Goal: Information Seeking & Learning: Learn about a topic

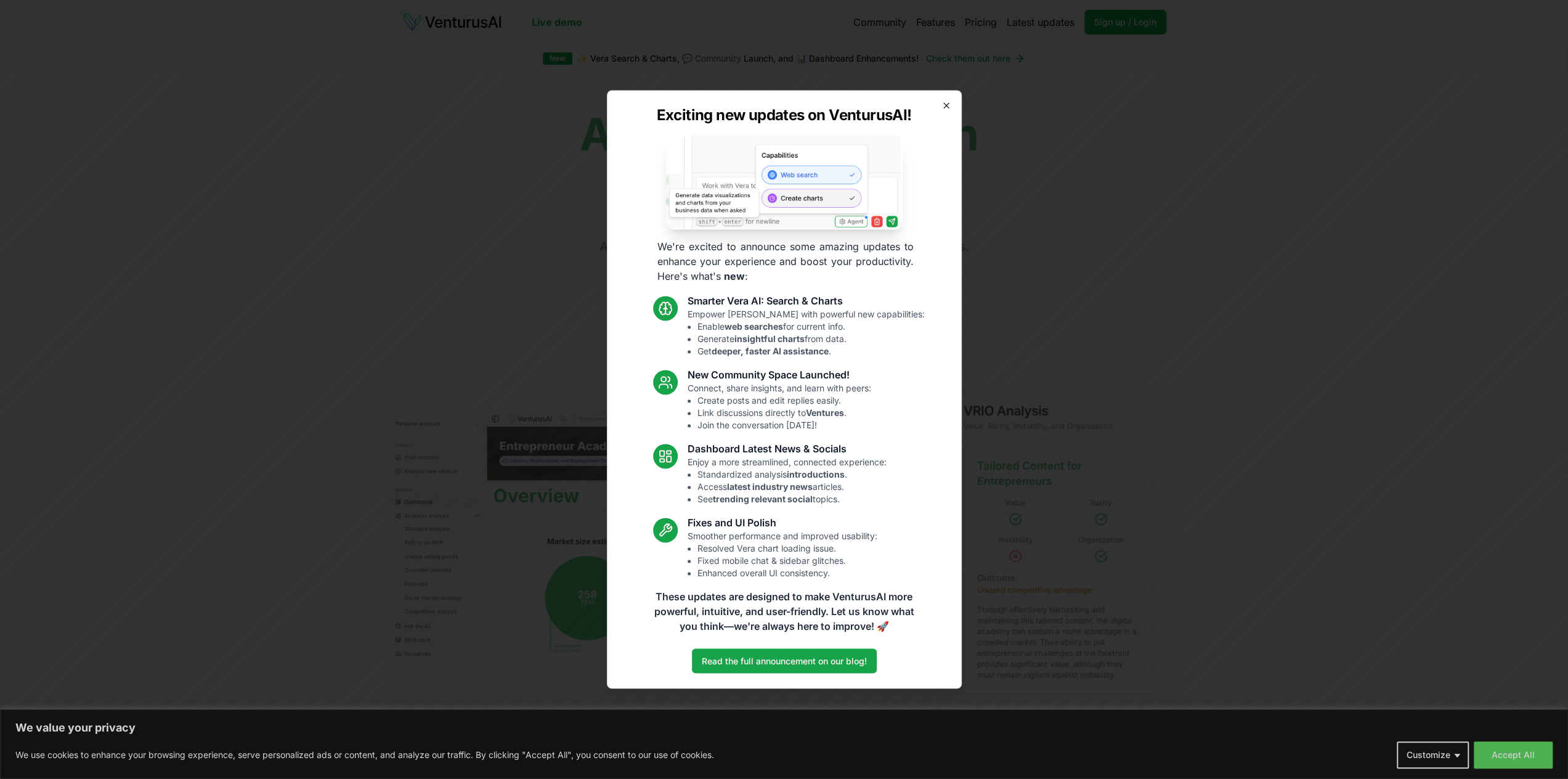
click at [950, 105] on icon "button" at bounding box center [946, 105] width 10 height 10
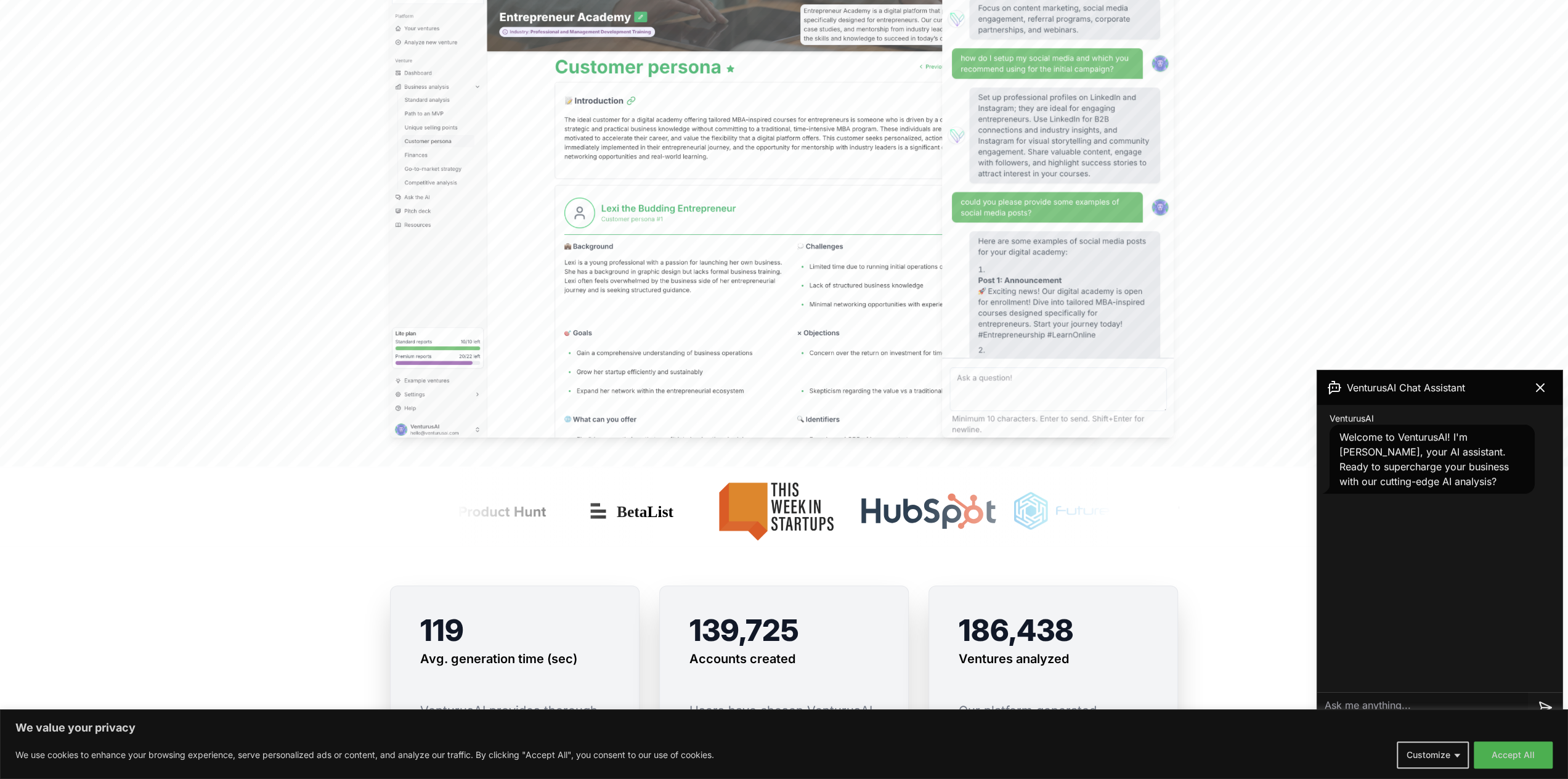
scroll to position [432, 0]
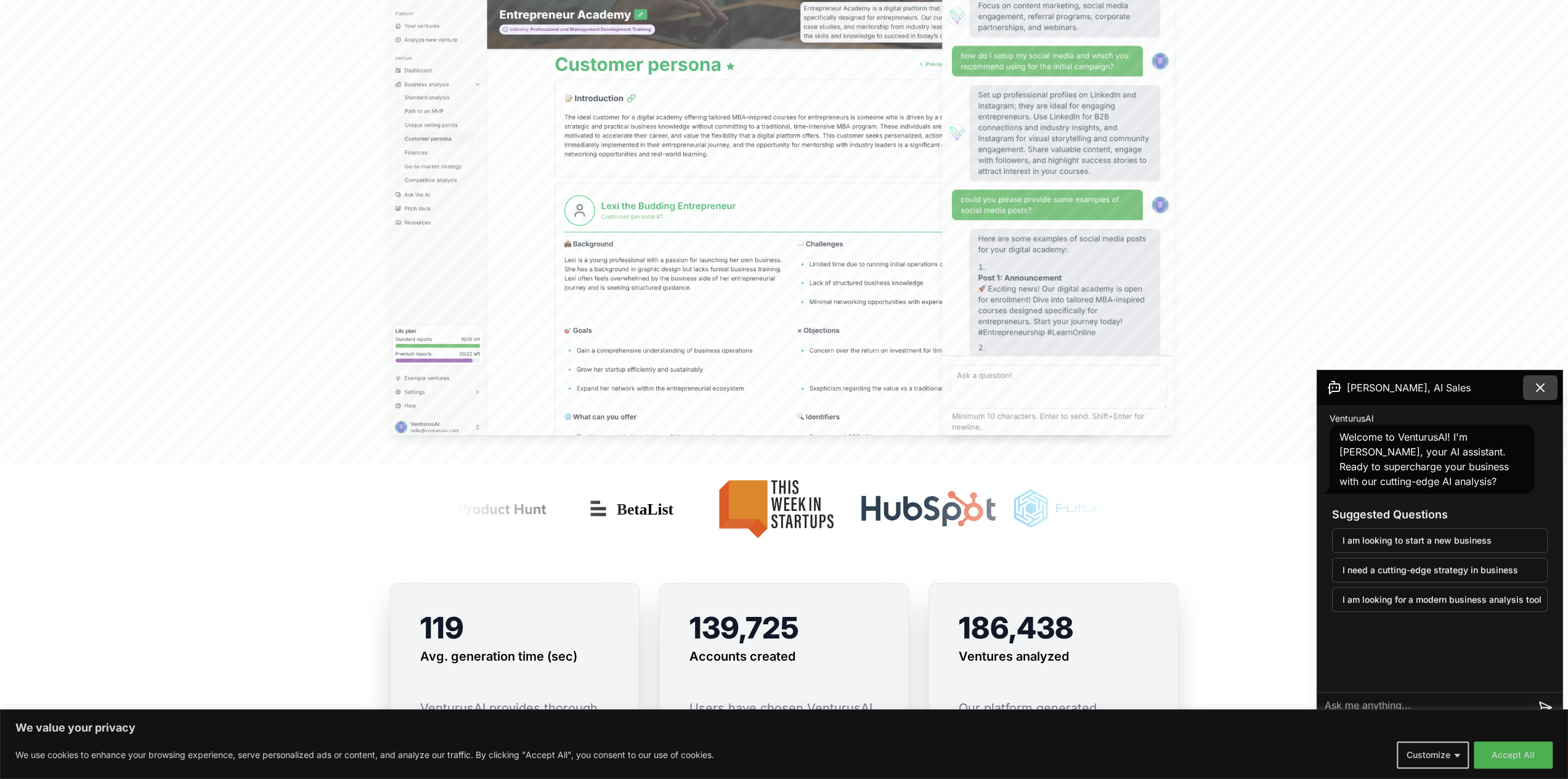
click at [1542, 389] on icon at bounding box center [1540, 388] width 8 height 8
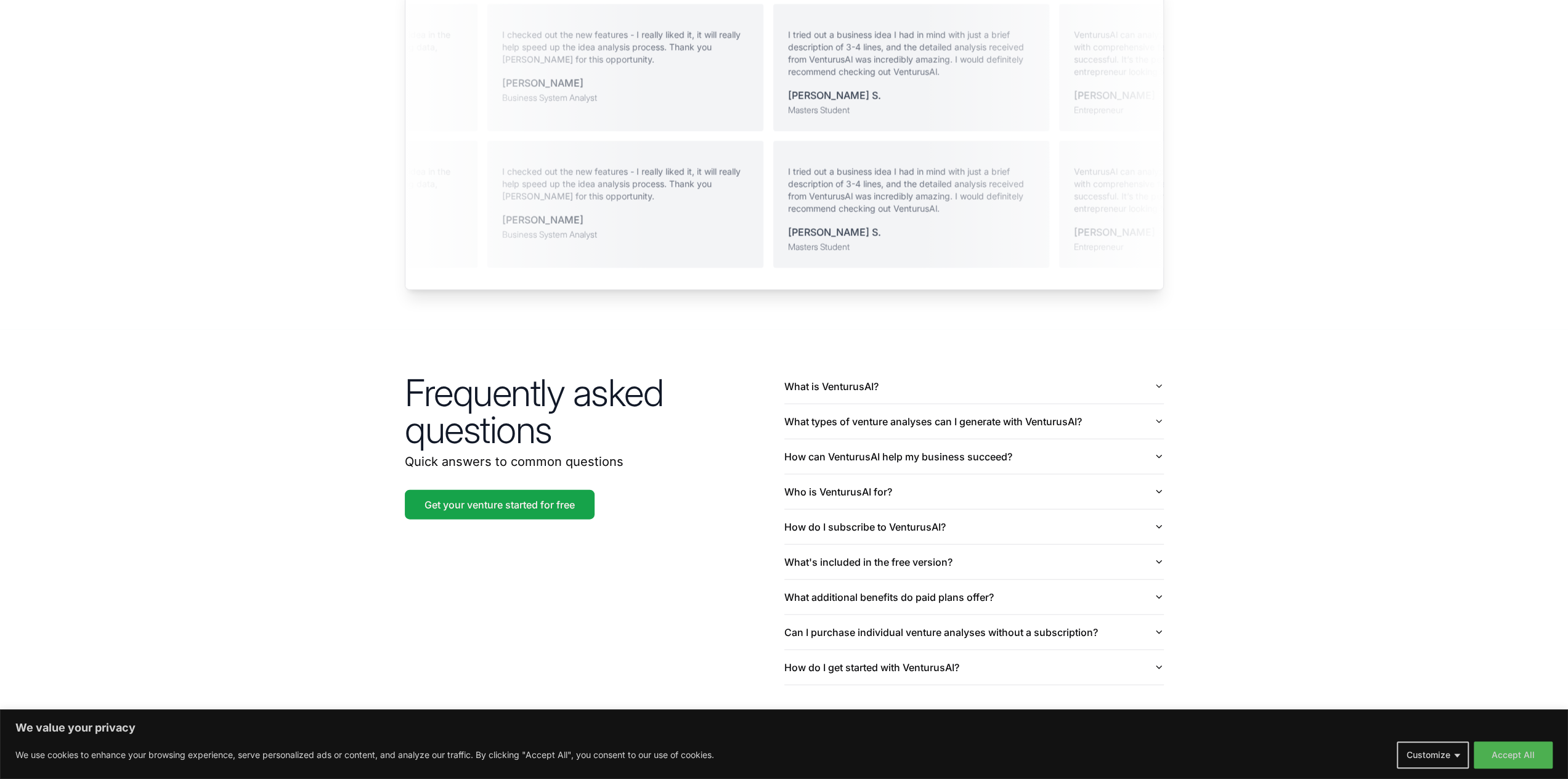
scroll to position [2657, 0]
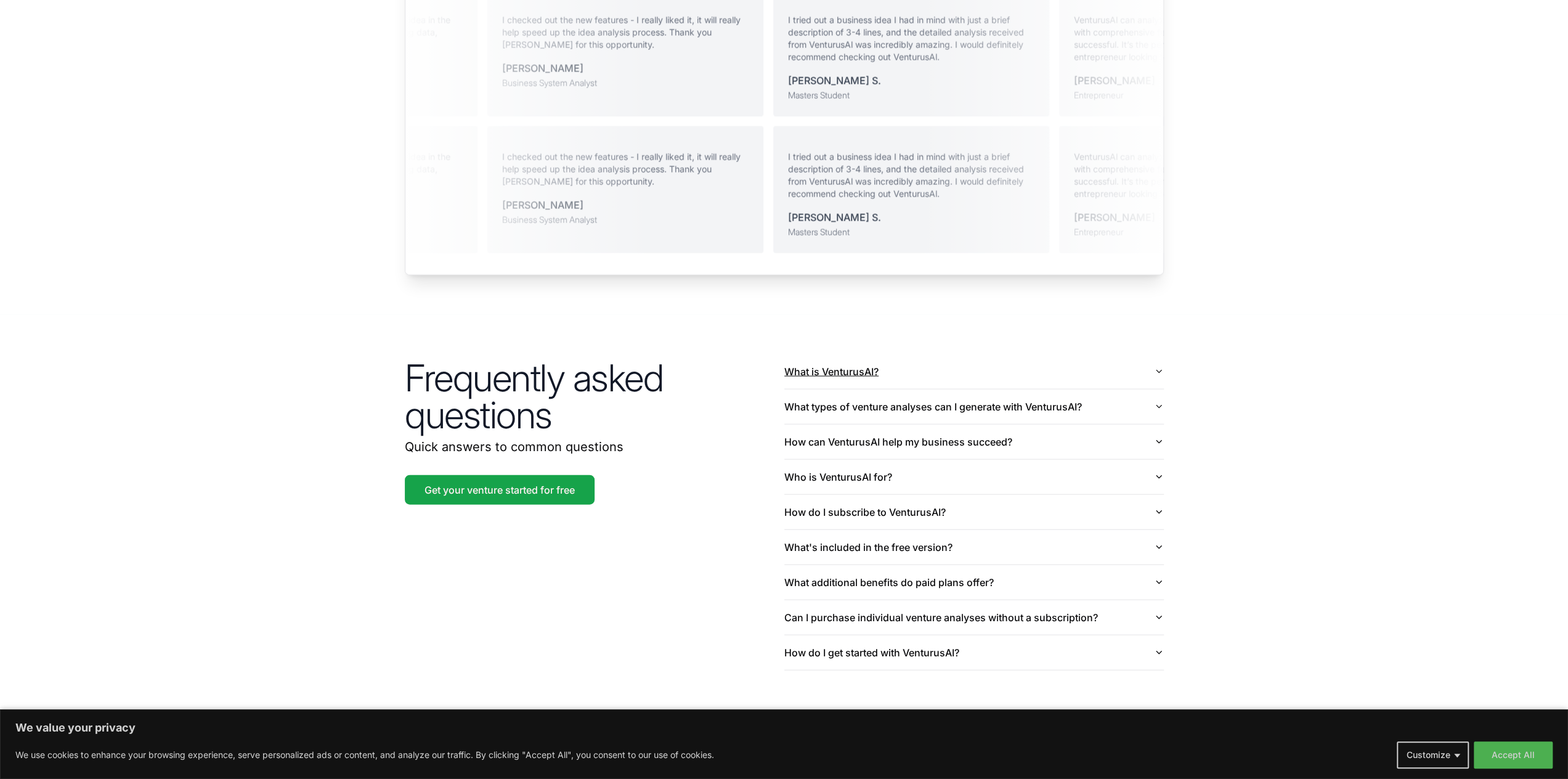
click at [913, 354] on button "What is VenturusAI?" at bounding box center [973, 371] width 379 height 34
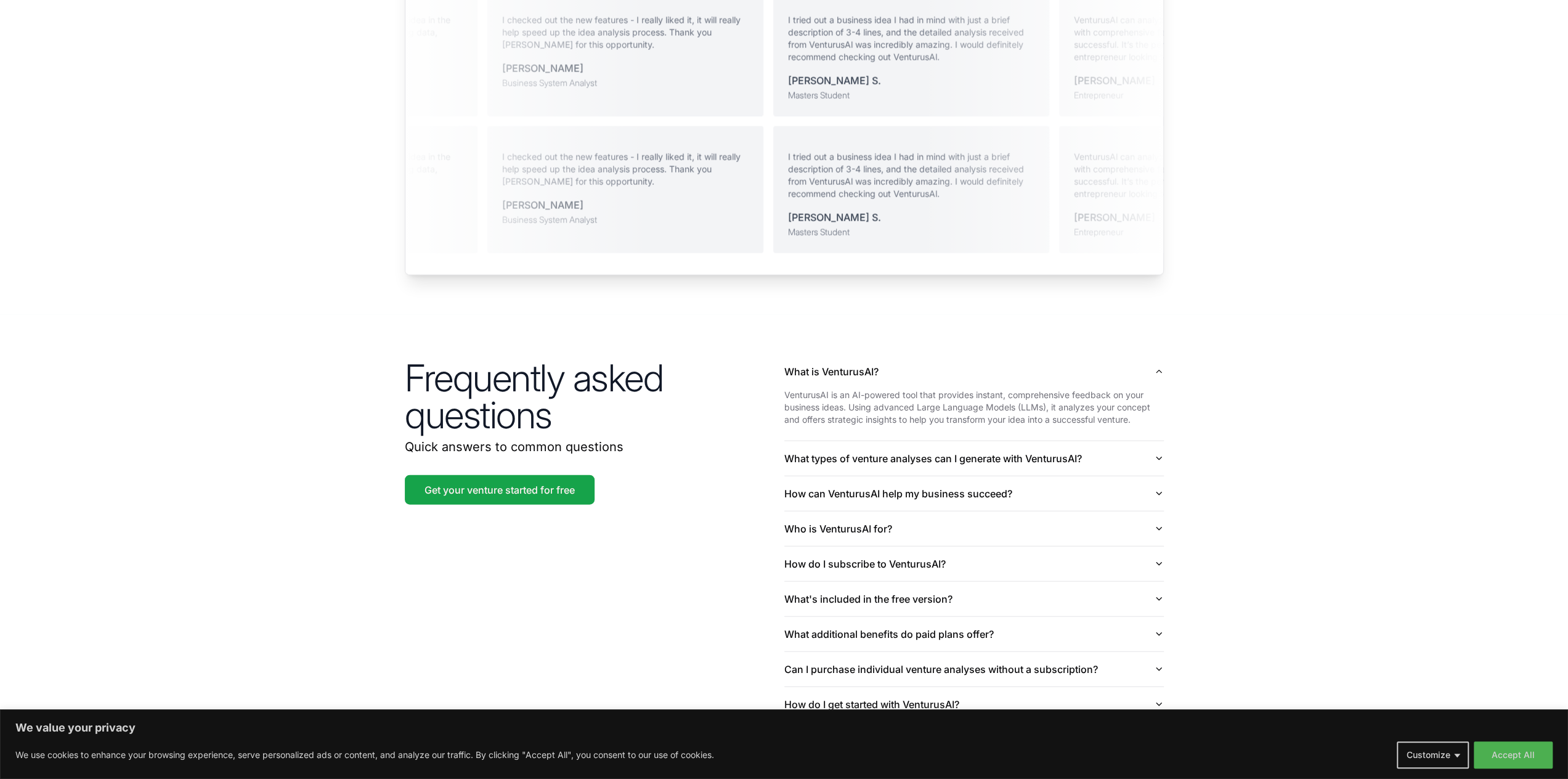
click at [1261, 415] on section "Frequently asked questions Quick answers to common questions Get your venture s…" at bounding box center [784, 538] width 1568 height 447
drag, startPoint x: 1168, startPoint y: 363, endPoint x: 788, endPoint y: 346, distance: 380.4
click at [788, 346] on div "Frequently asked questions Quick answers to common questions Get your venture s…" at bounding box center [784, 538] width 788 height 447
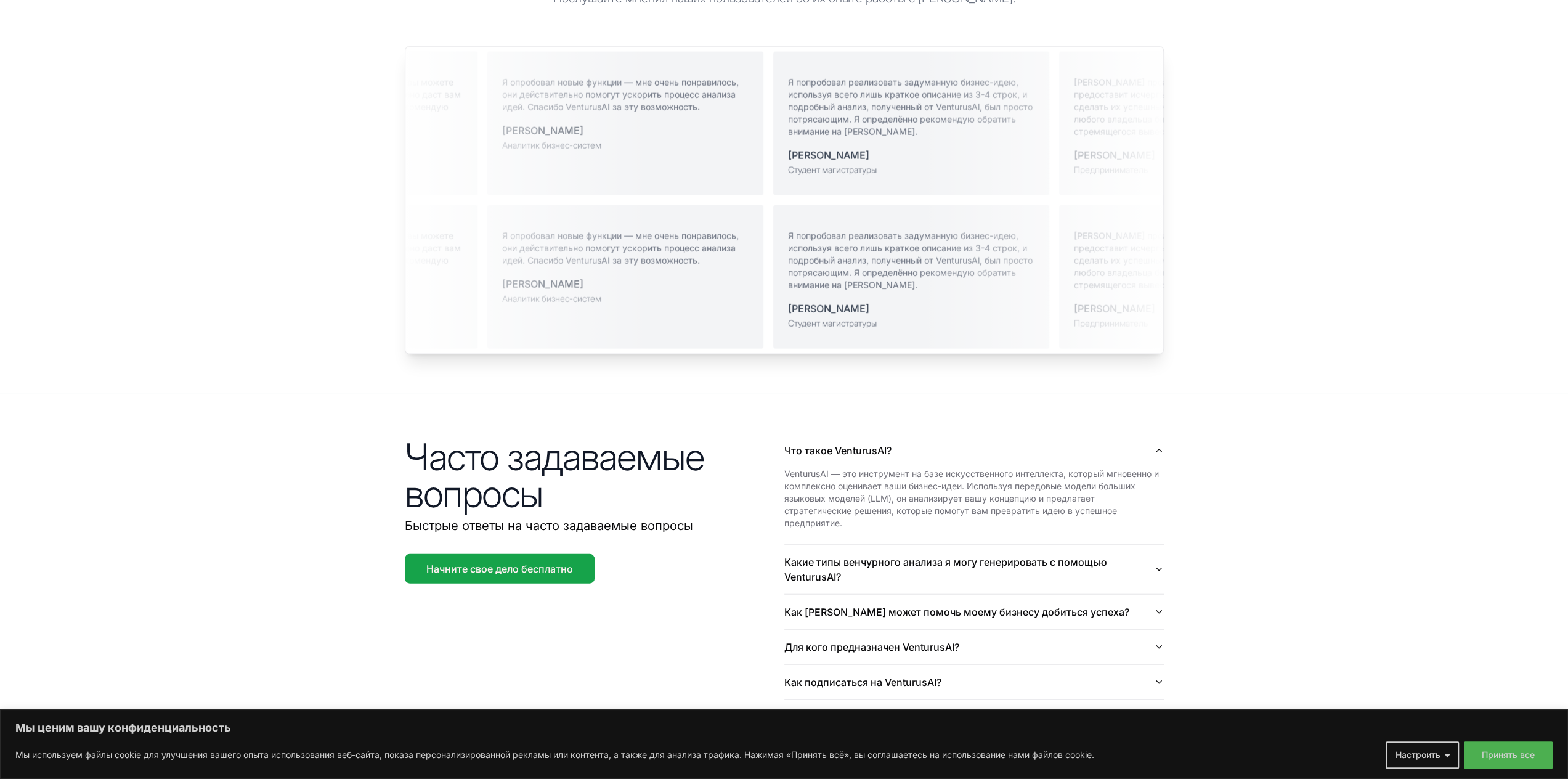
scroll to position [2689, 0]
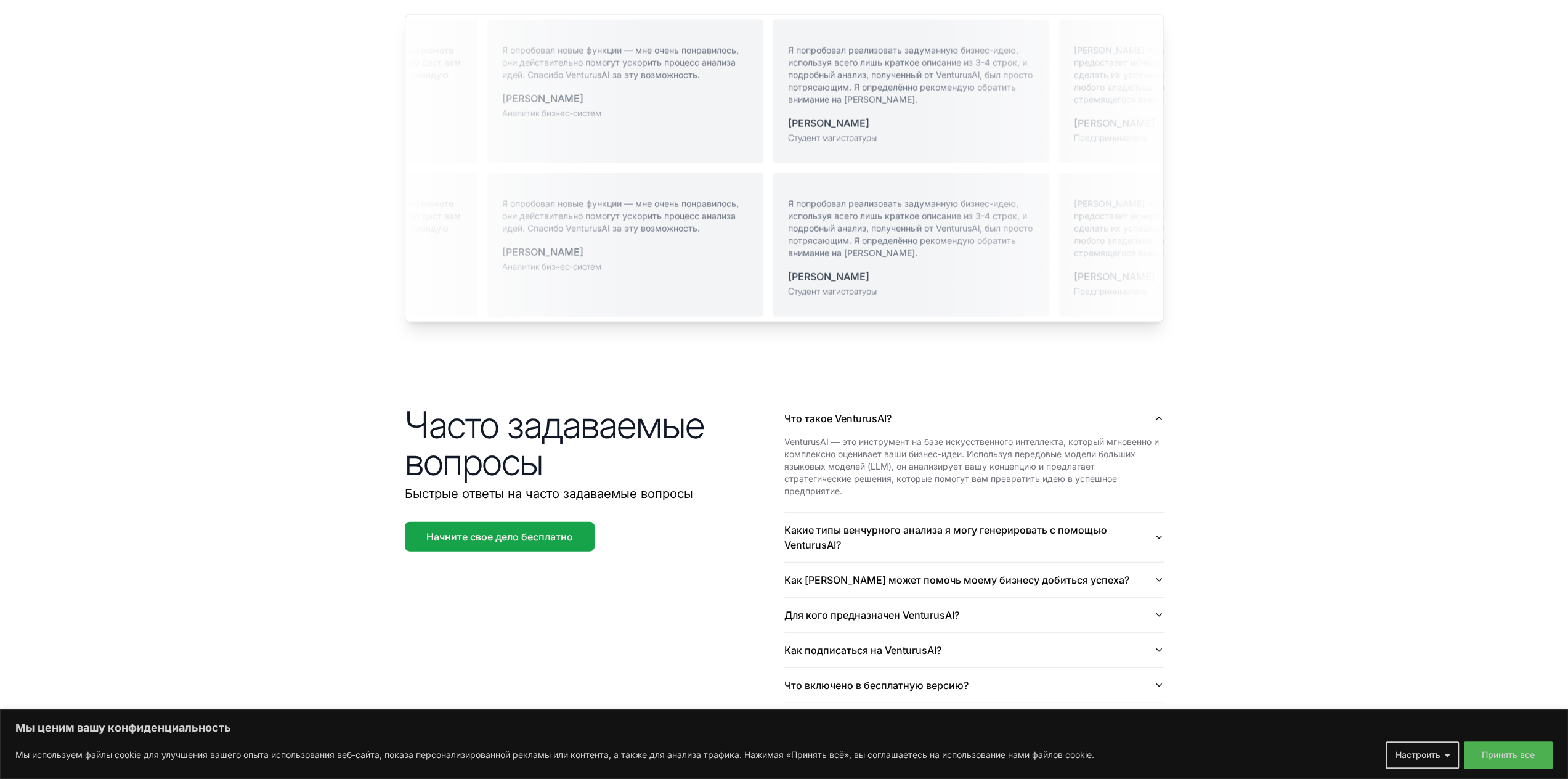
click at [1524, 457] on section "Часто задаваемые вопросы Быстрые ответы на часто задаваемые вопросы Начните сво…" at bounding box center [784, 605] width 1568 height 486
click at [1154, 533] on icon "button" at bounding box center [1159, 538] width 10 height 10
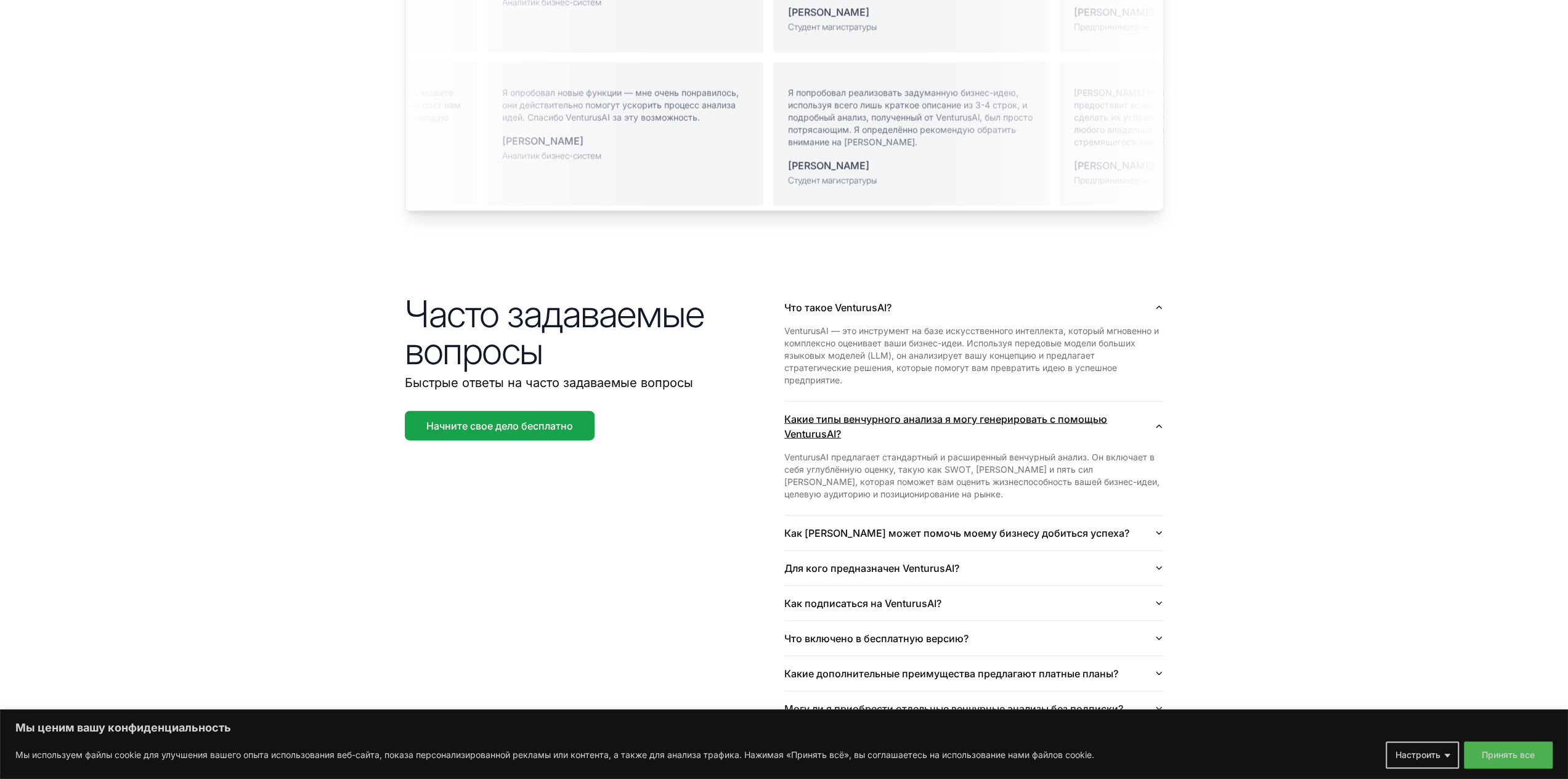
scroll to position [2812, 0]
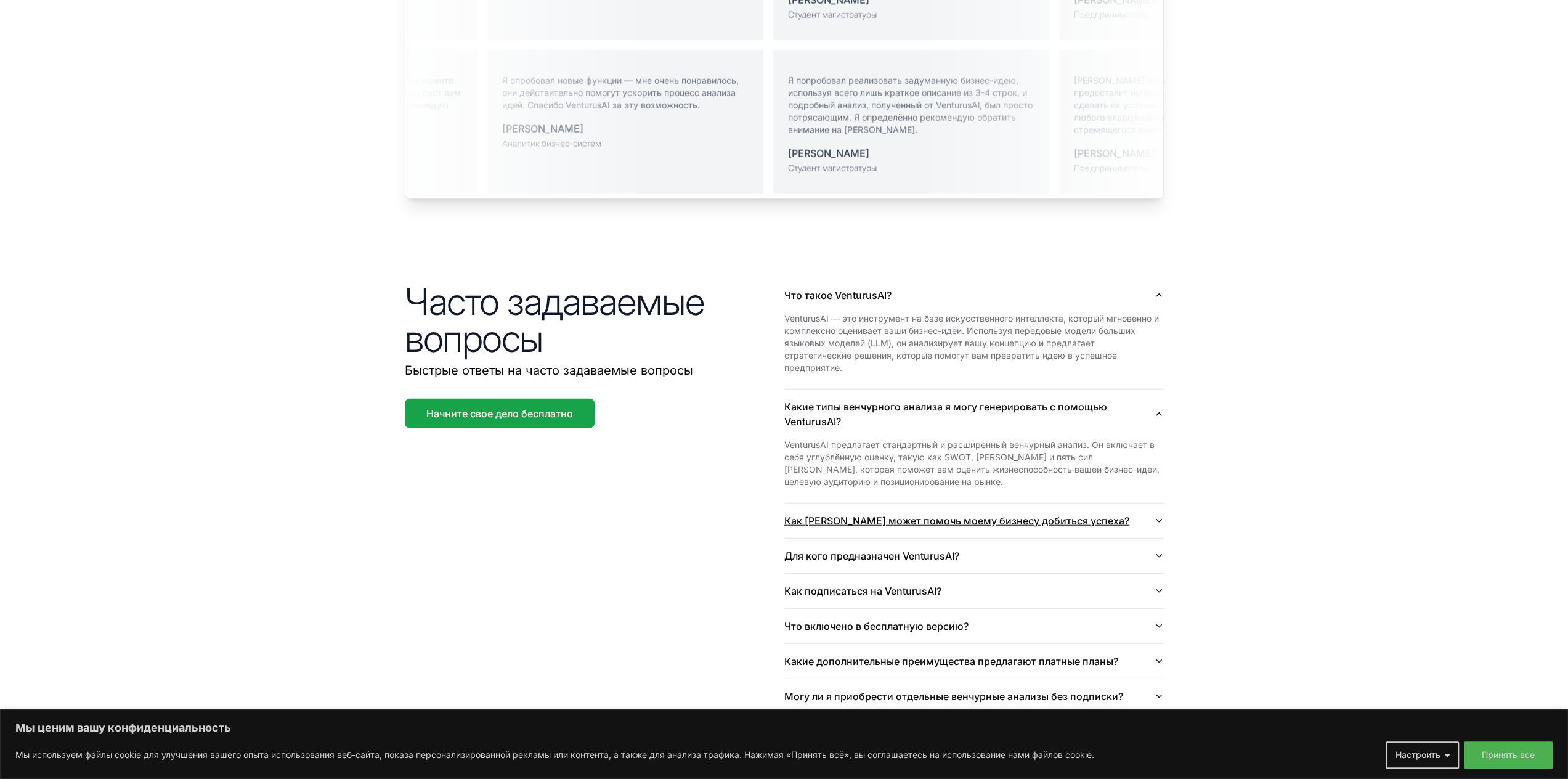
click at [1162, 516] on icon "button" at bounding box center [1159, 521] width 10 height 10
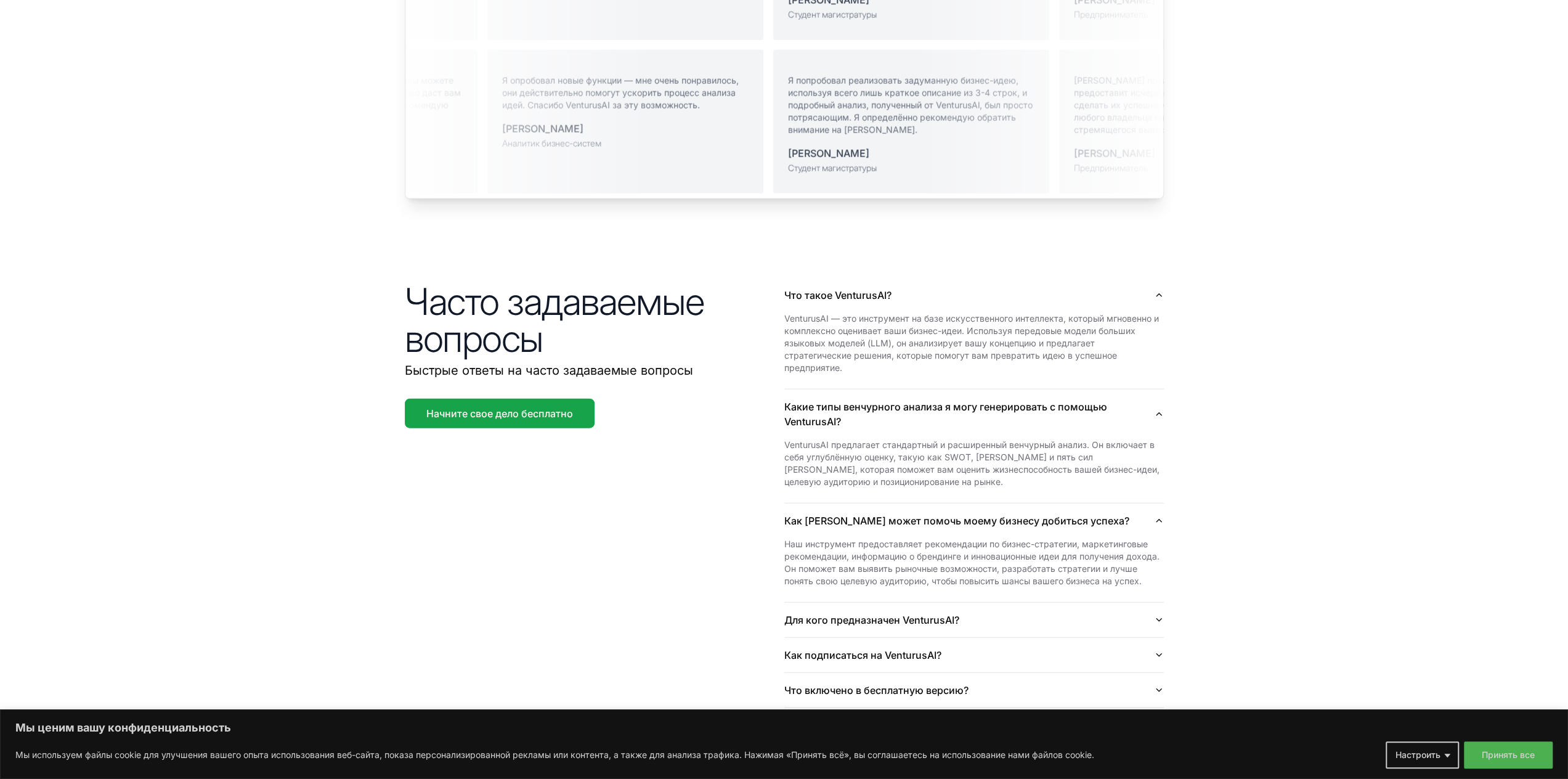
scroll to position [2979, 0]
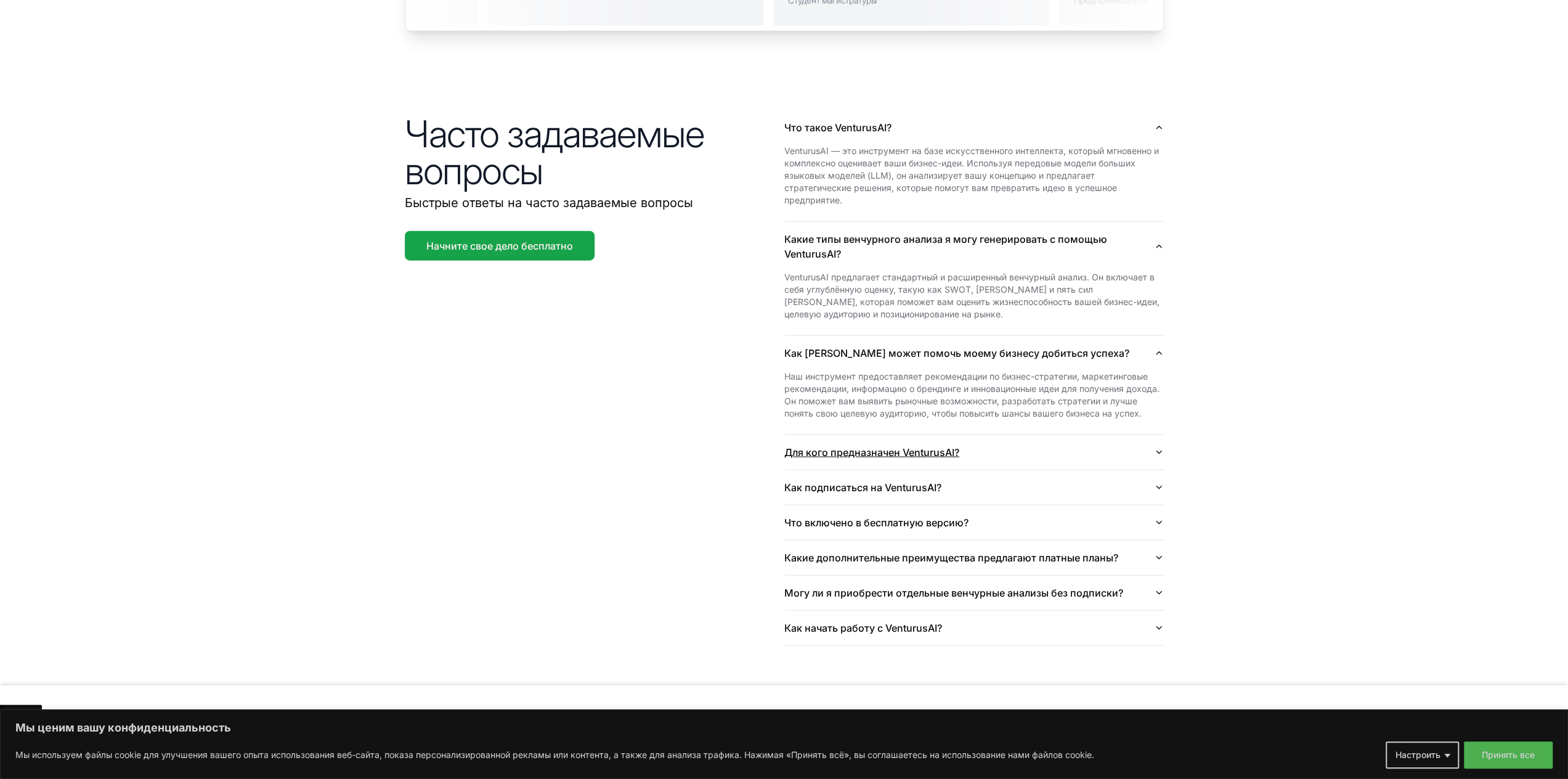
click at [1157, 447] on icon "button" at bounding box center [1159, 452] width 10 height 10
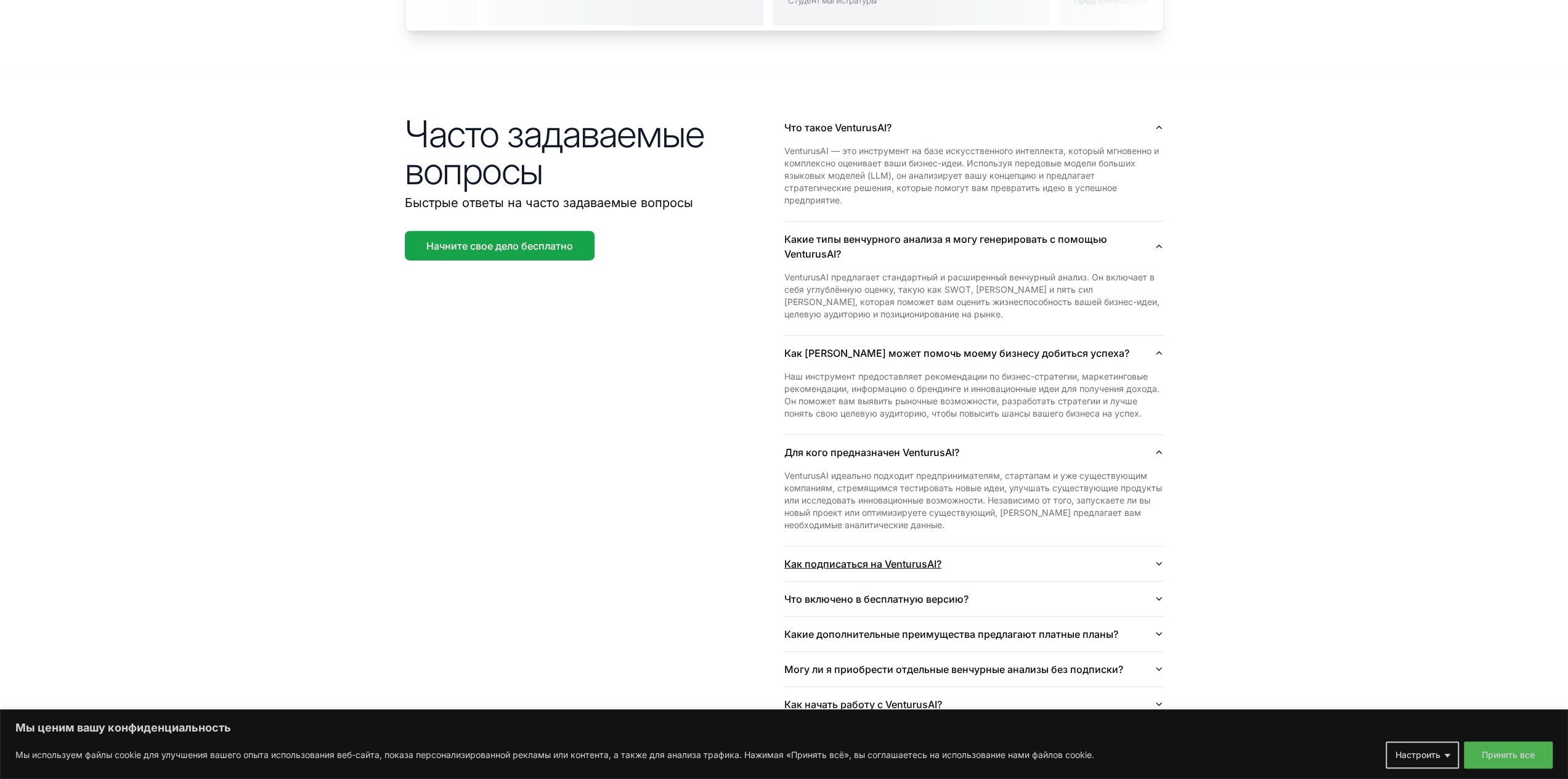
click at [1136, 546] on button "Как подписаться на VenturusAI?" at bounding box center [973, 563] width 379 height 34
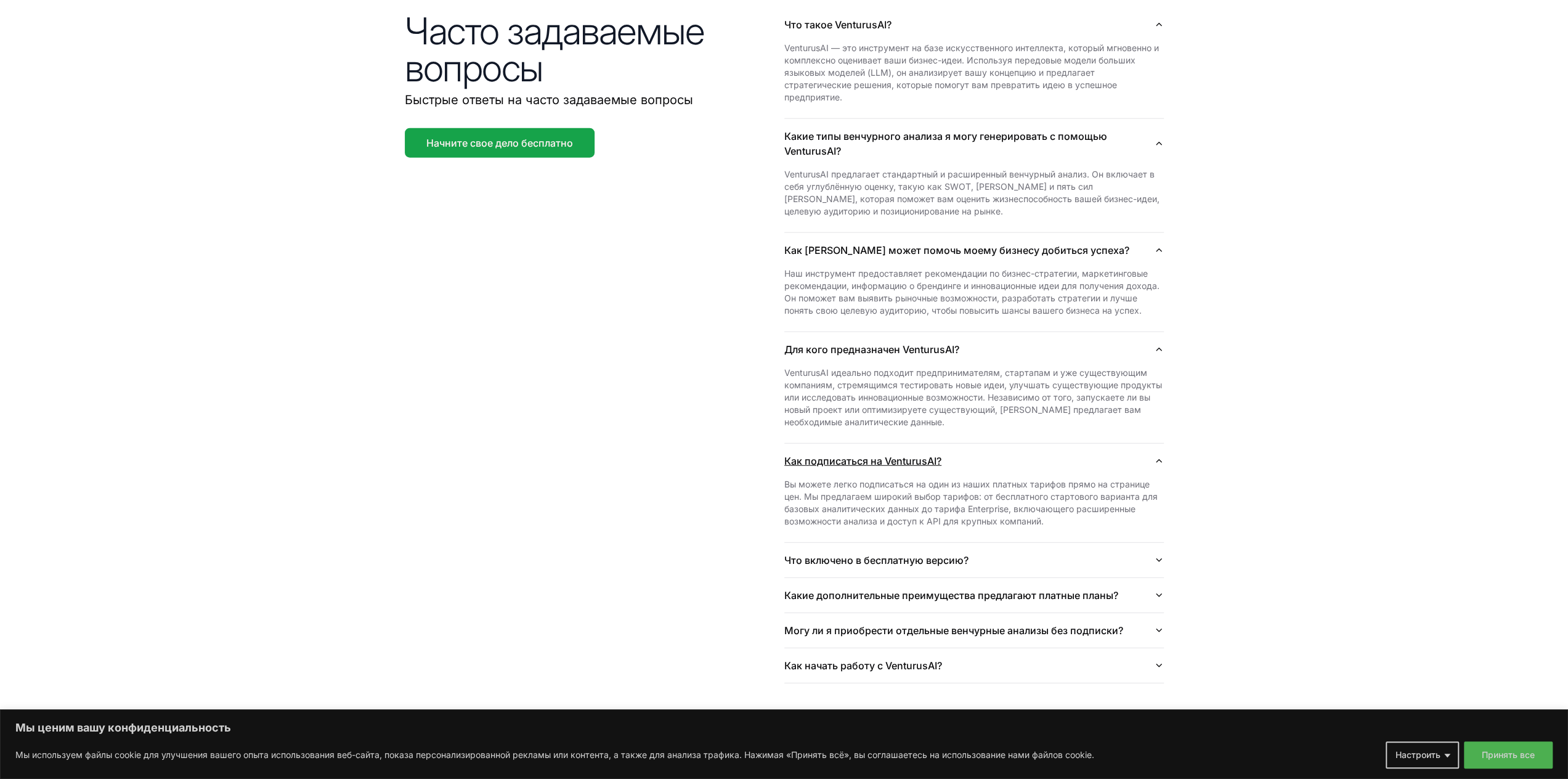
scroll to position [3120, 0]
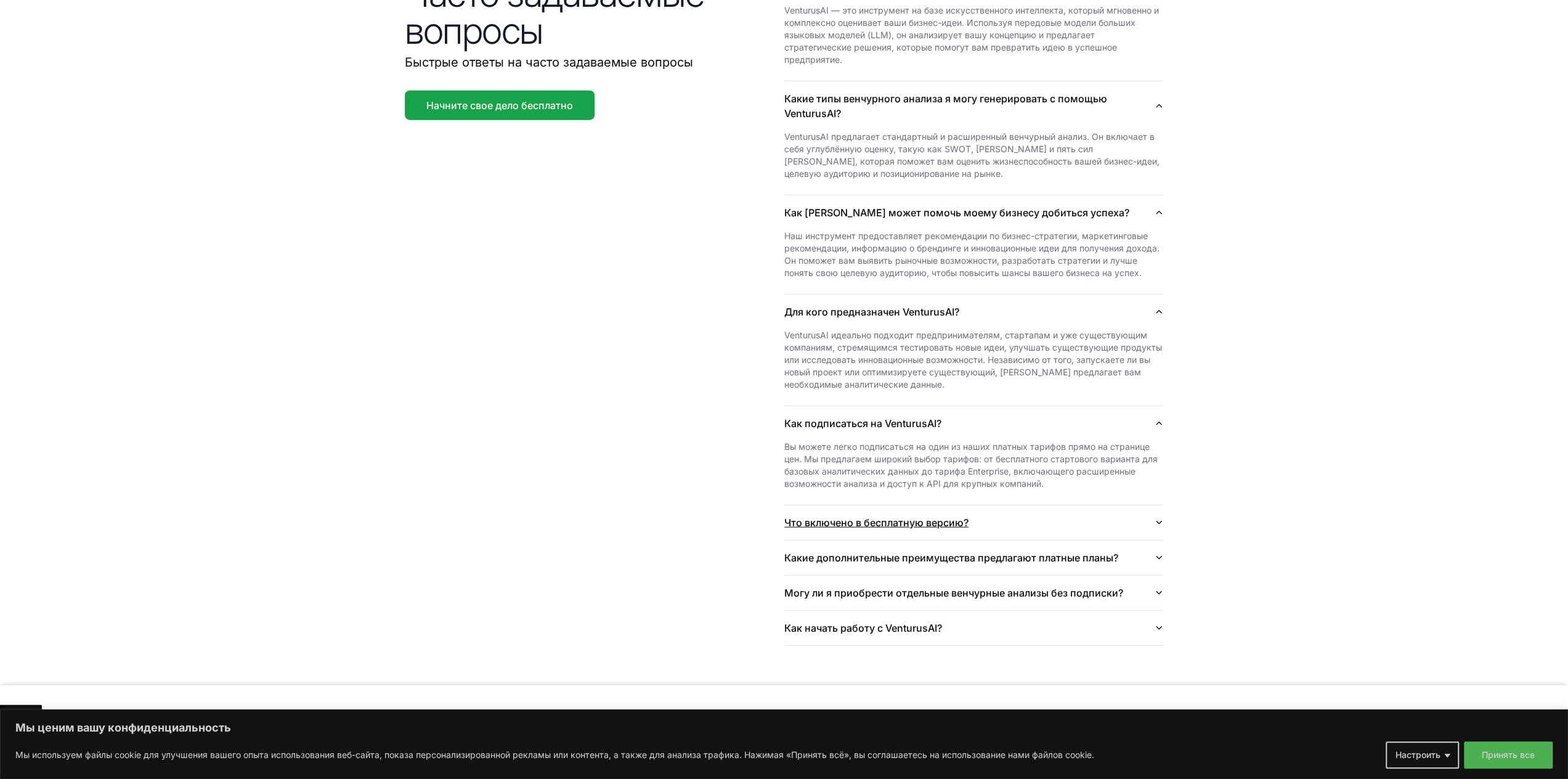
click at [1129, 505] on button "Что включено в бесплатную версию?" at bounding box center [973, 522] width 379 height 34
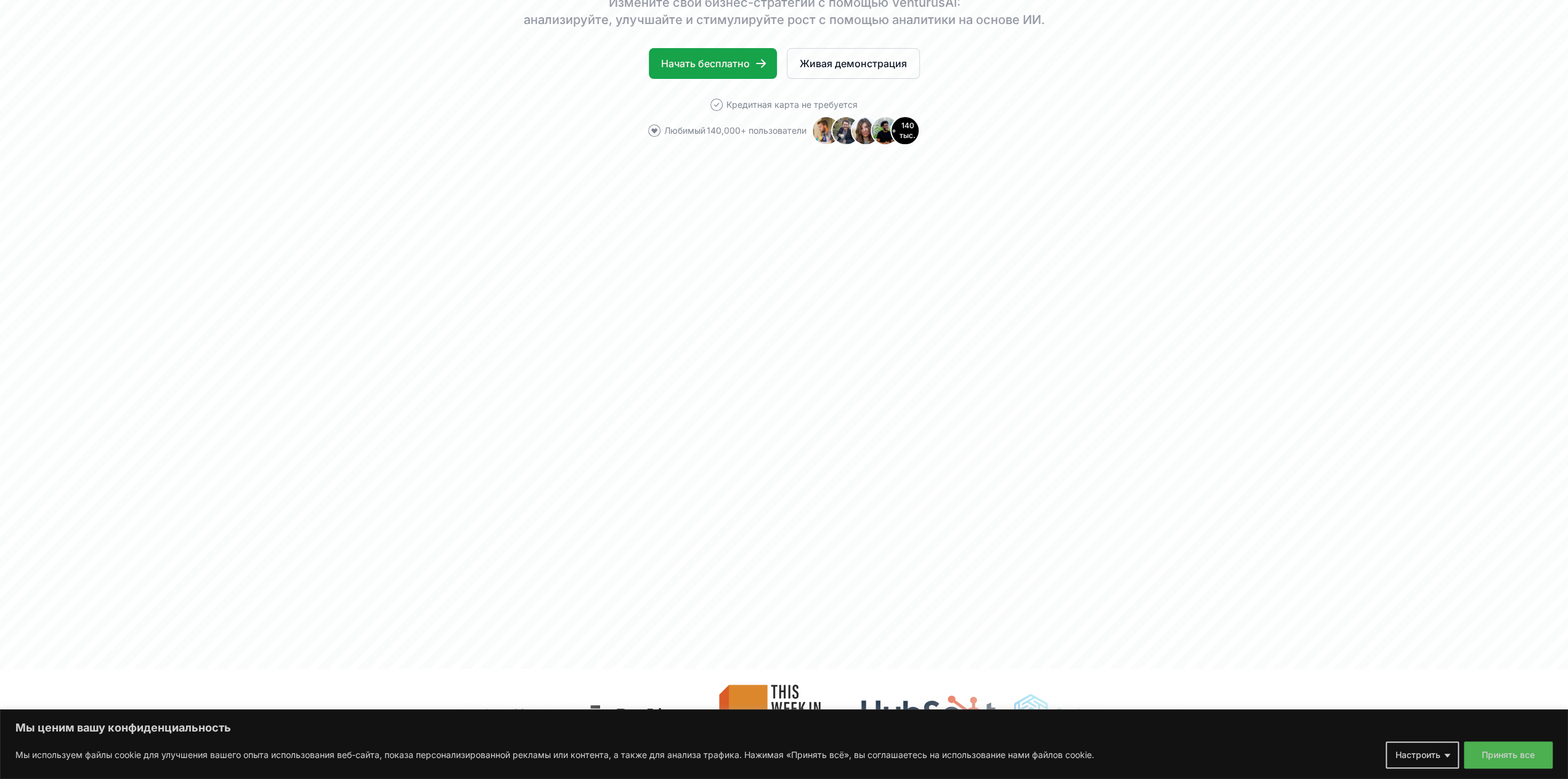
scroll to position [0, 0]
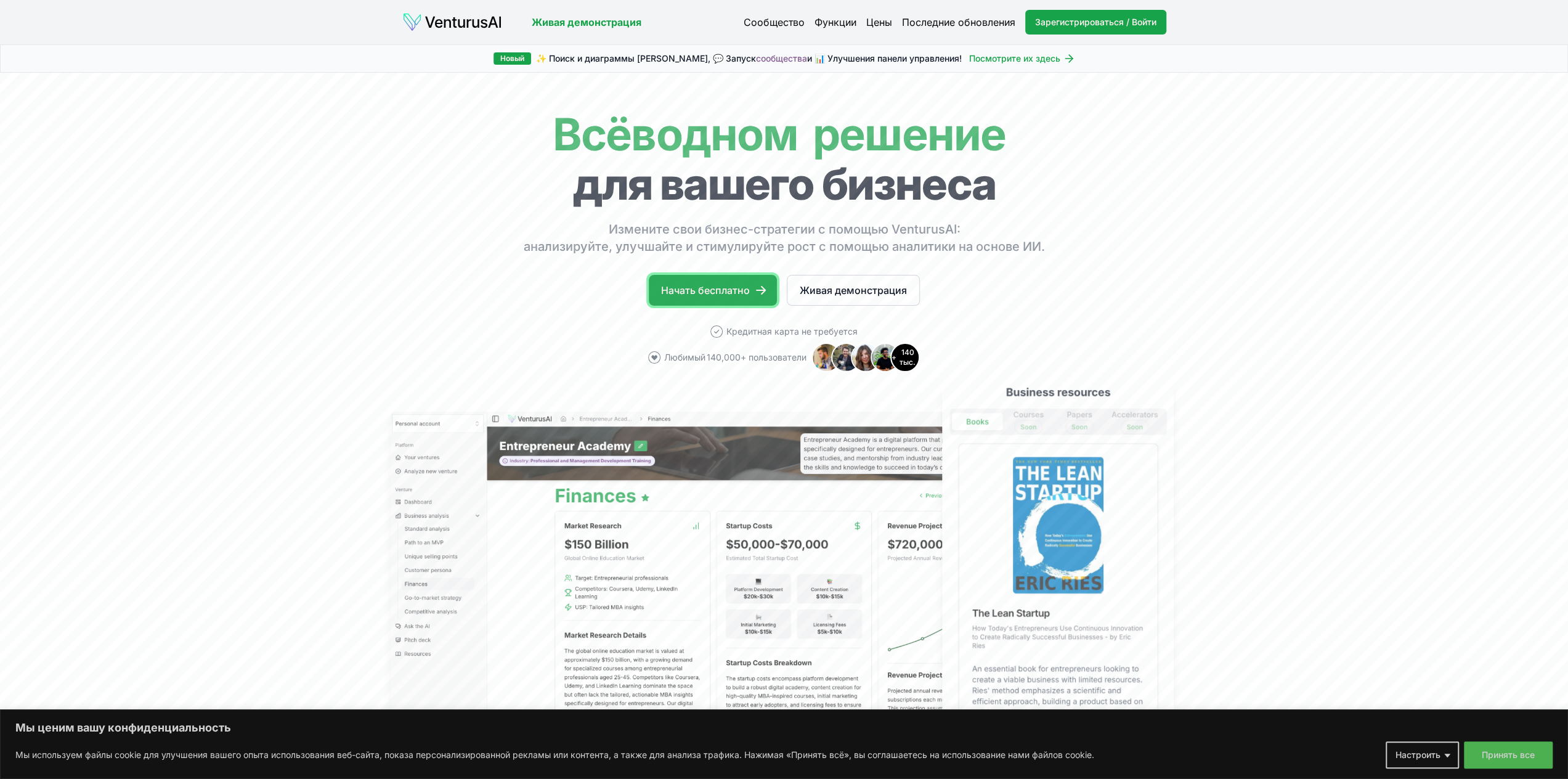
click at [746, 294] on font "Начать бесплатно" at bounding box center [705, 290] width 88 height 13
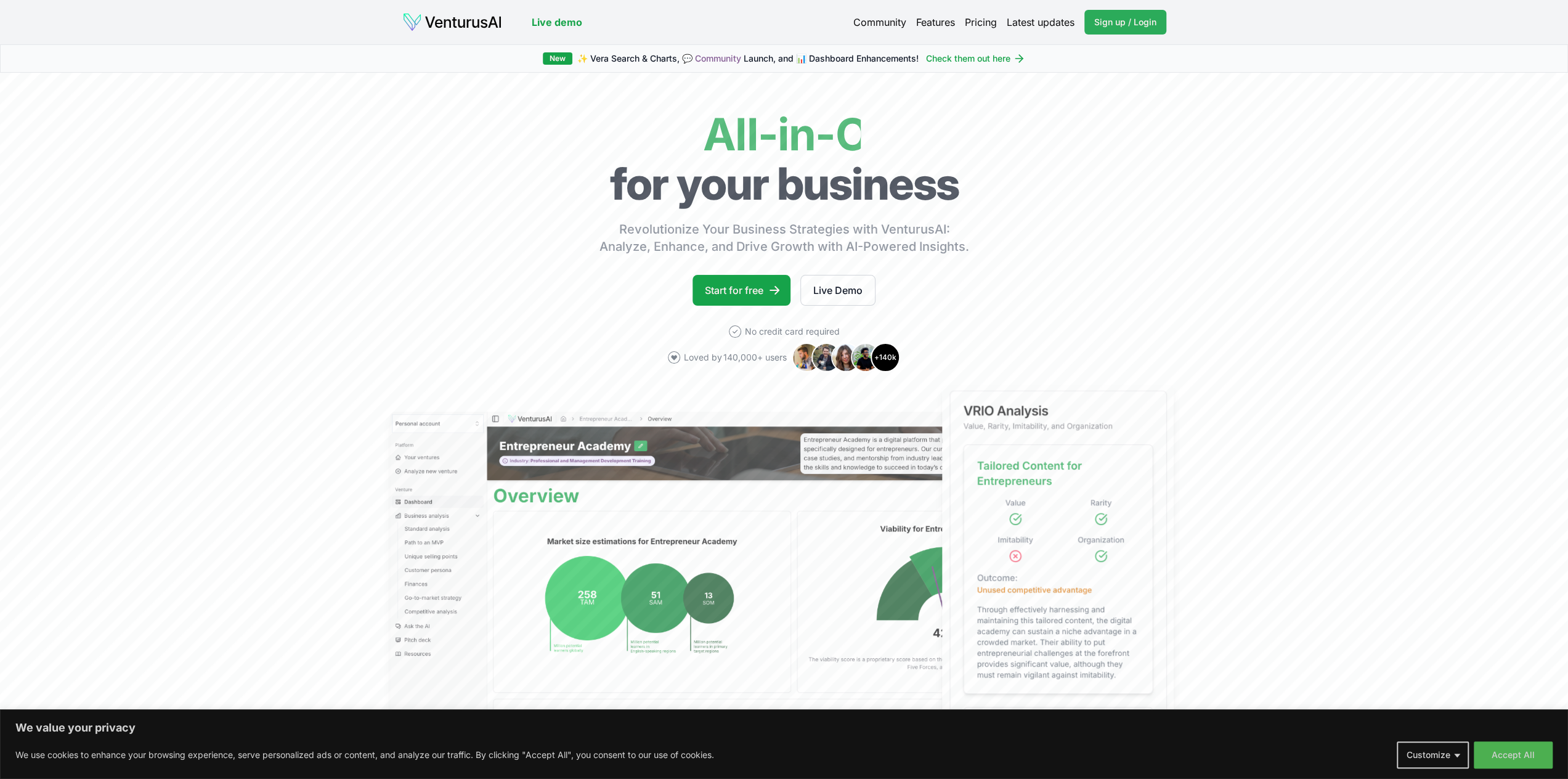
click at [1112, 18] on span "Sign up / Login" at bounding box center [1125, 23] width 62 height 13
